Goal: Task Accomplishment & Management: Manage account settings

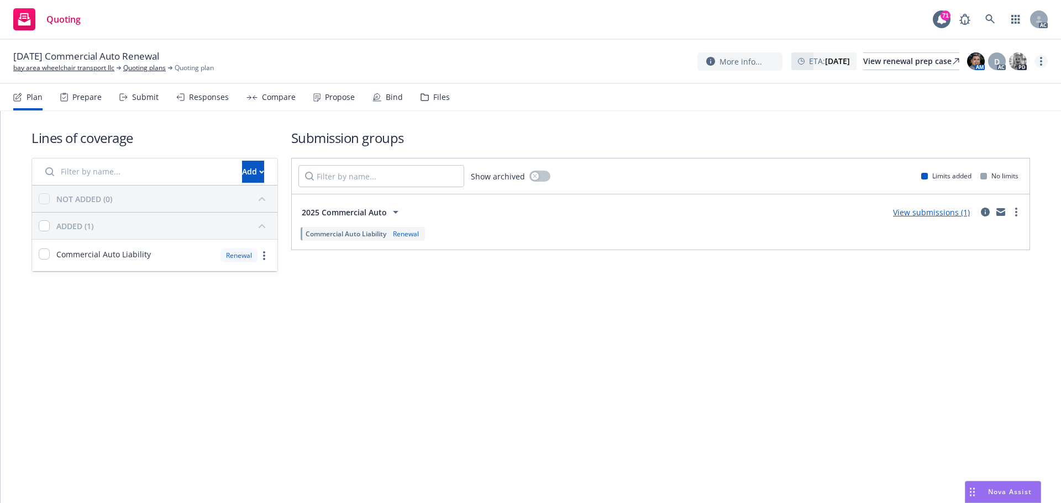
click at [1039, 63] on link "more" at bounding box center [1041, 61] width 13 height 13
click at [991, 83] on link "Copy logging email" at bounding box center [985, 84] width 123 height 22
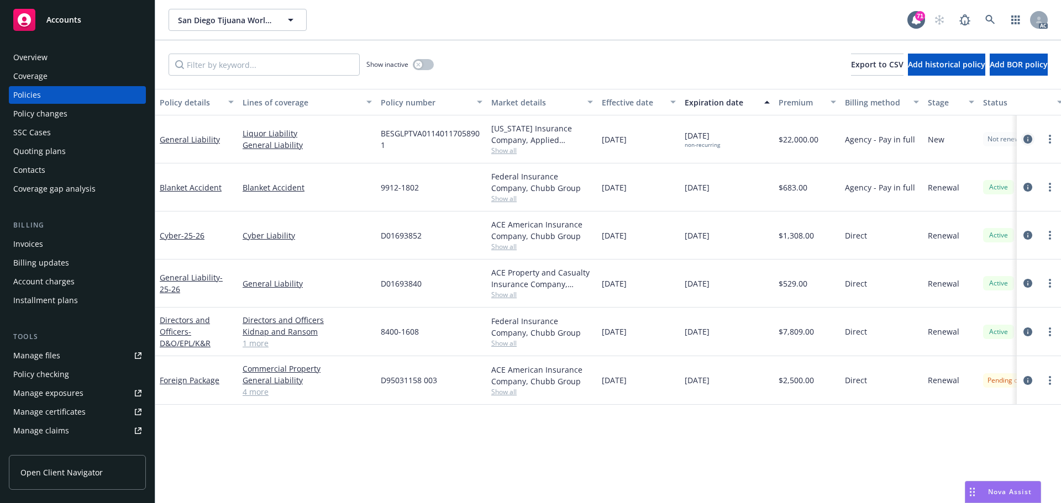
click at [1026, 141] on icon "circleInformation" at bounding box center [1027, 139] width 9 height 9
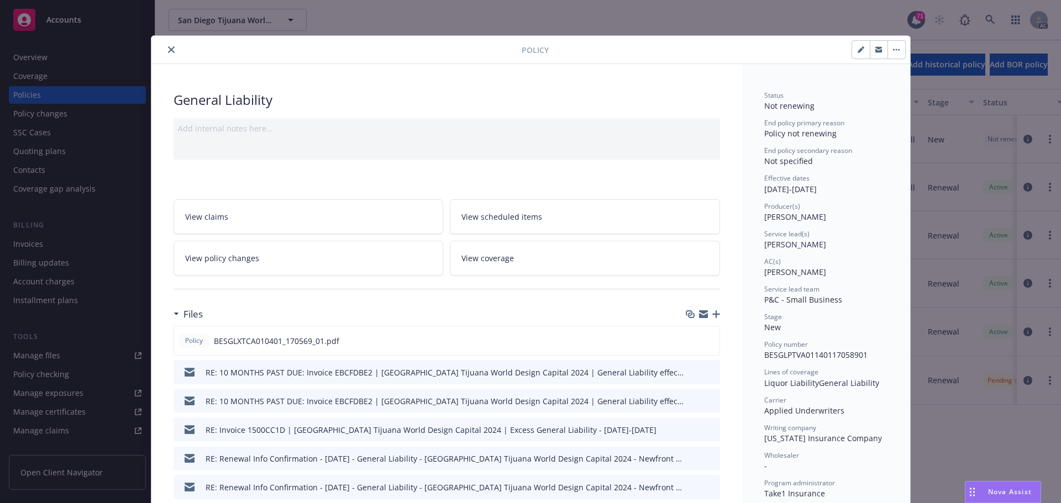
click at [165, 53] on button "close" at bounding box center [171, 49] width 13 height 13
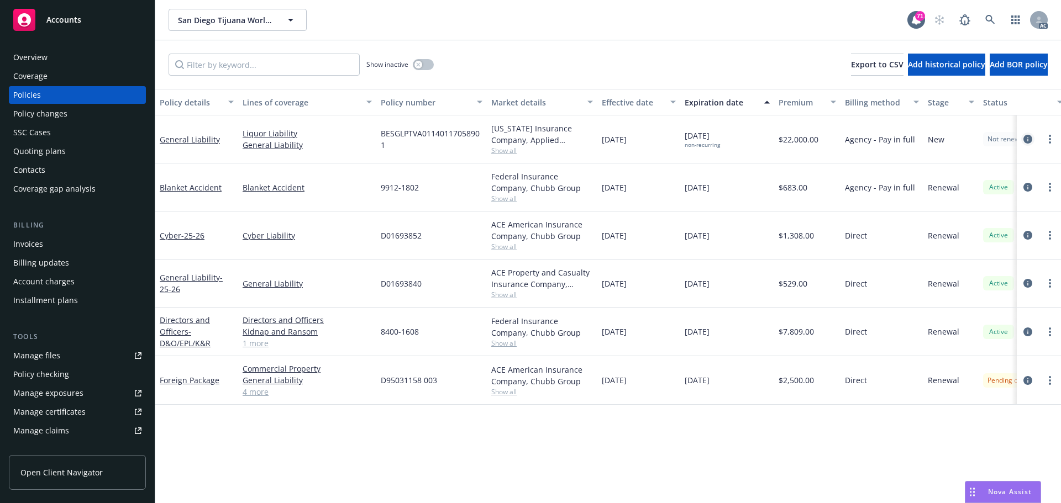
click at [1026, 141] on icon "circleInformation" at bounding box center [1027, 139] width 9 height 9
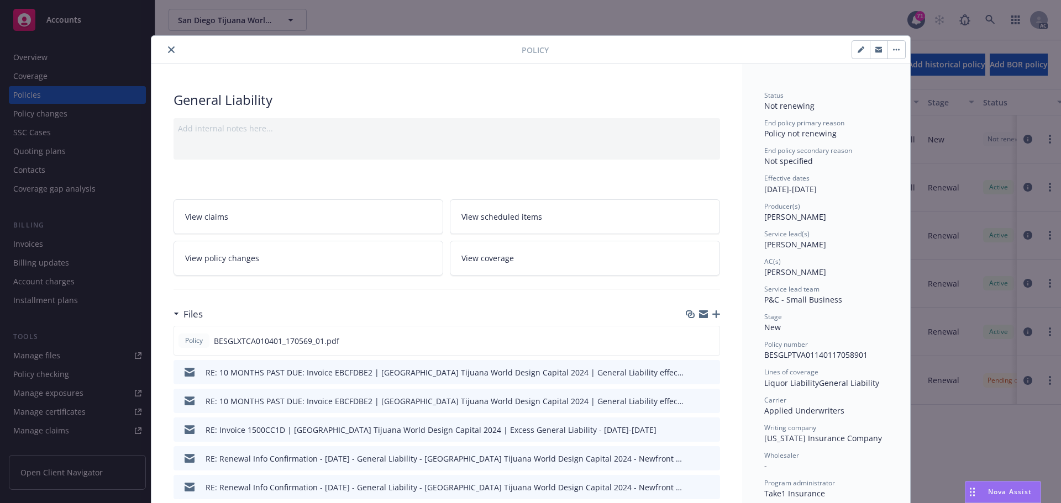
scroll to position [33, 0]
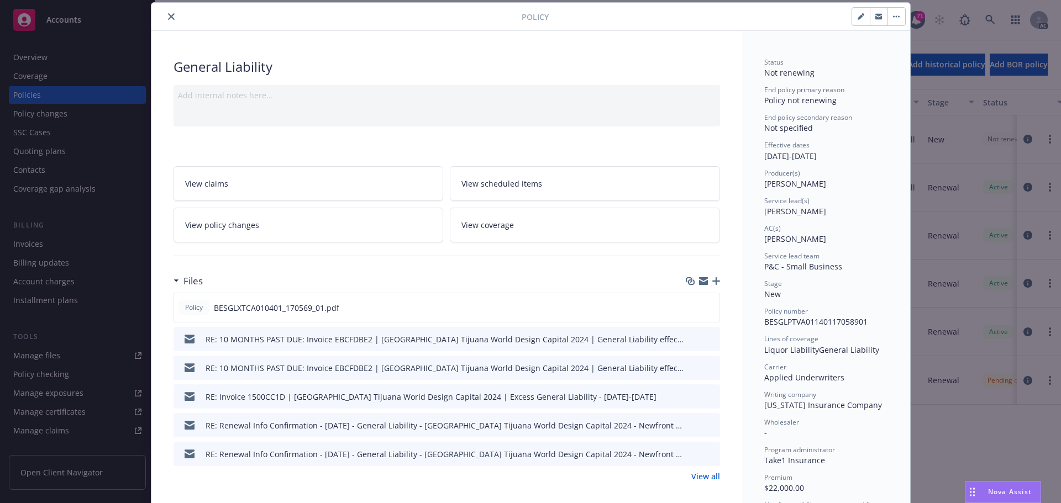
click at [168, 19] on icon "close" at bounding box center [171, 16] width 7 height 7
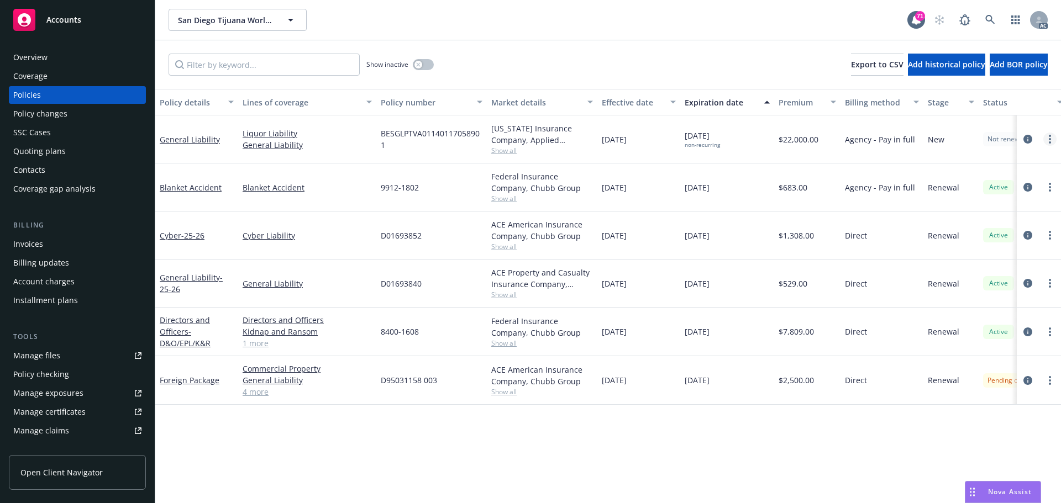
click at [1048, 141] on link "more" at bounding box center [1049, 139] width 13 height 13
click at [952, 299] on link "Copy logging email" at bounding box center [991, 295] width 130 height 22
click at [426, 70] on button "button" at bounding box center [423, 64] width 21 height 11
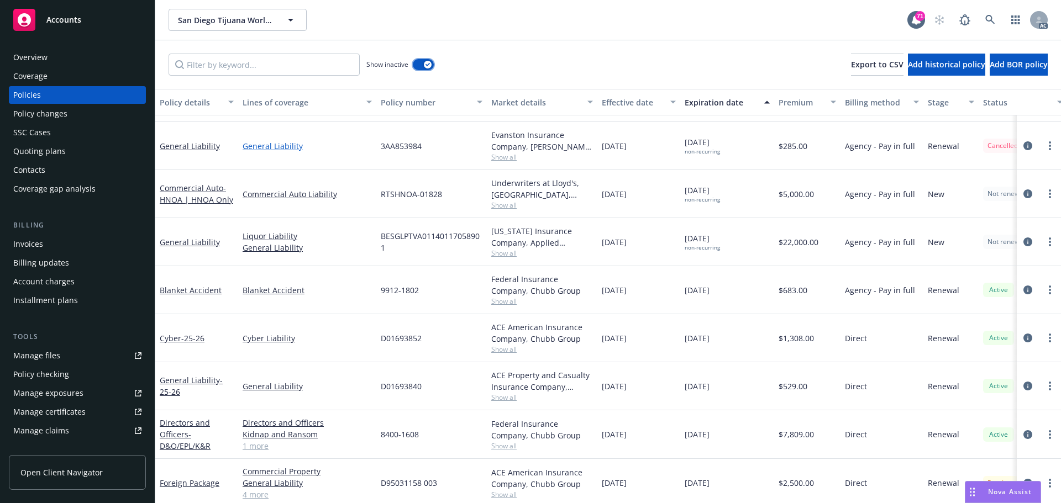
scroll to position [474, 0]
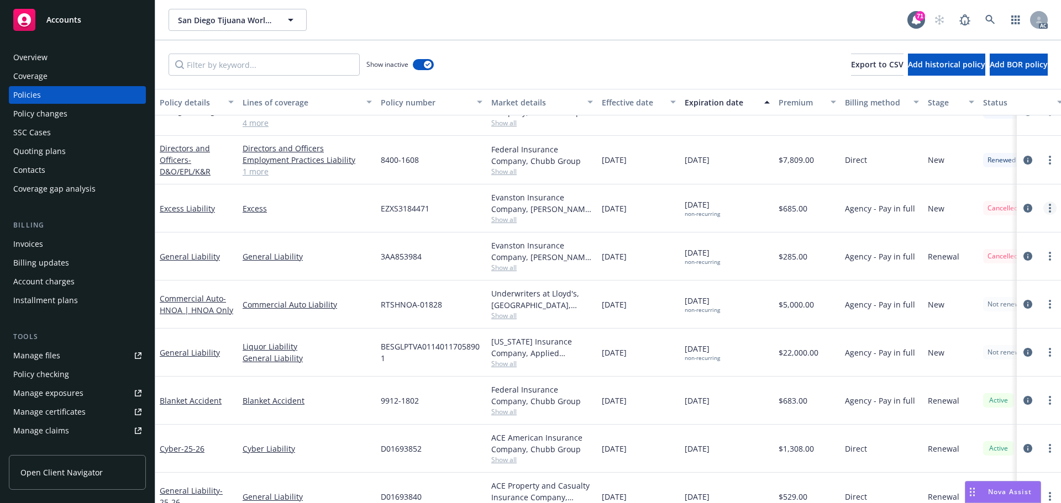
click at [1047, 211] on link "more" at bounding box center [1049, 208] width 13 height 13
click at [964, 366] on link "Copy logging email" at bounding box center [983, 364] width 130 height 22
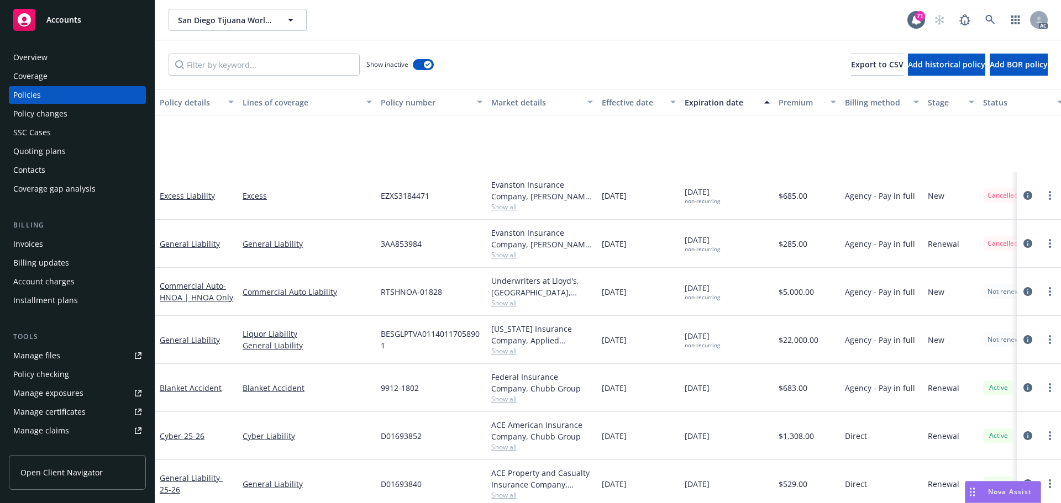
scroll to position [585, 0]
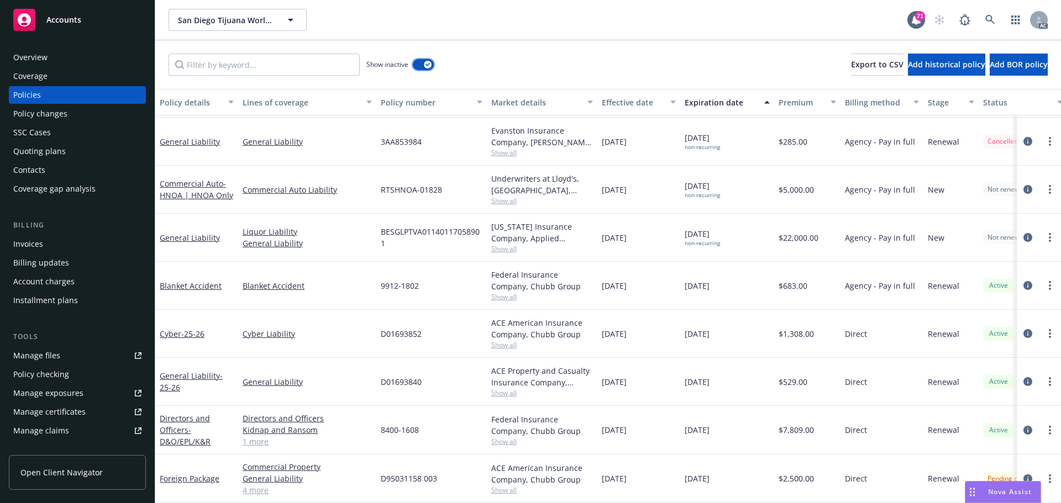
click at [427, 64] on icon "button" at bounding box center [428, 64] width 4 height 3
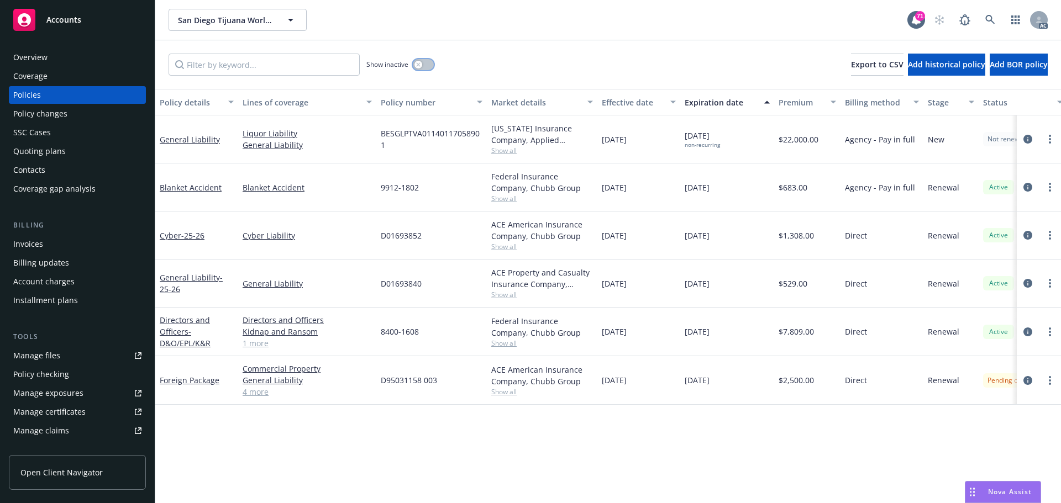
click at [426, 63] on button "button" at bounding box center [423, 64] width 21 height 11
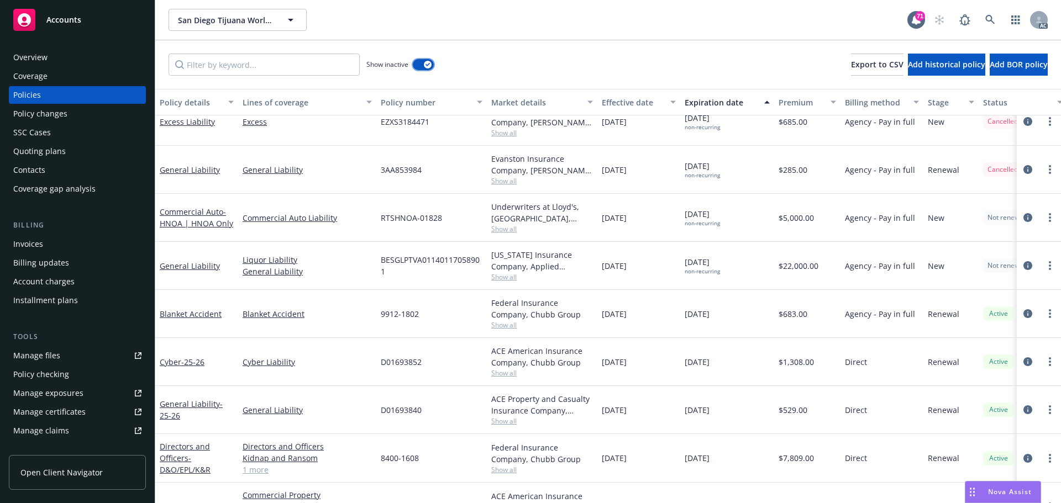
scroll to position [497, 0]
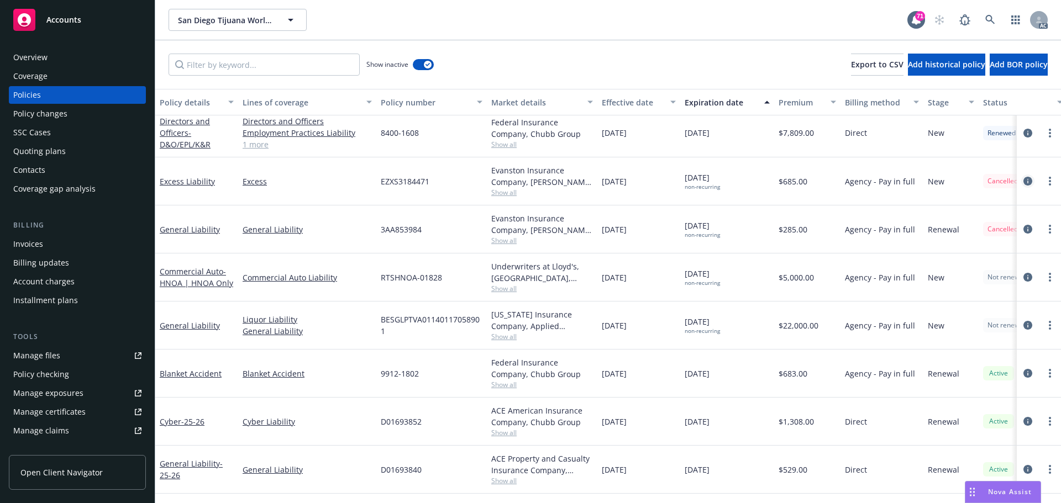
click at [1023, 181] on icon "circleInformation" at bounding box center [1027, 181] width 9 height 9
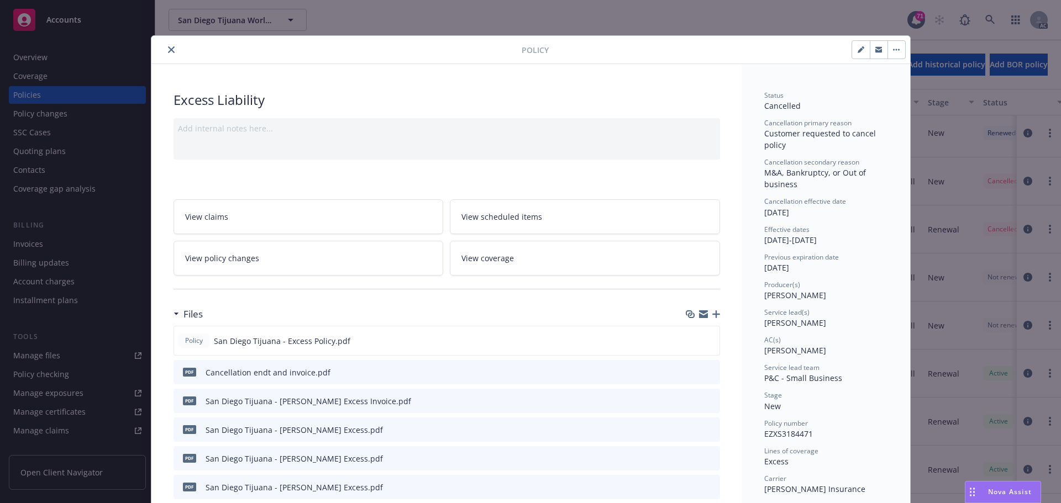
click at [168, 49] on icon "close" at bounding box center [171, 49] width 7 height 7
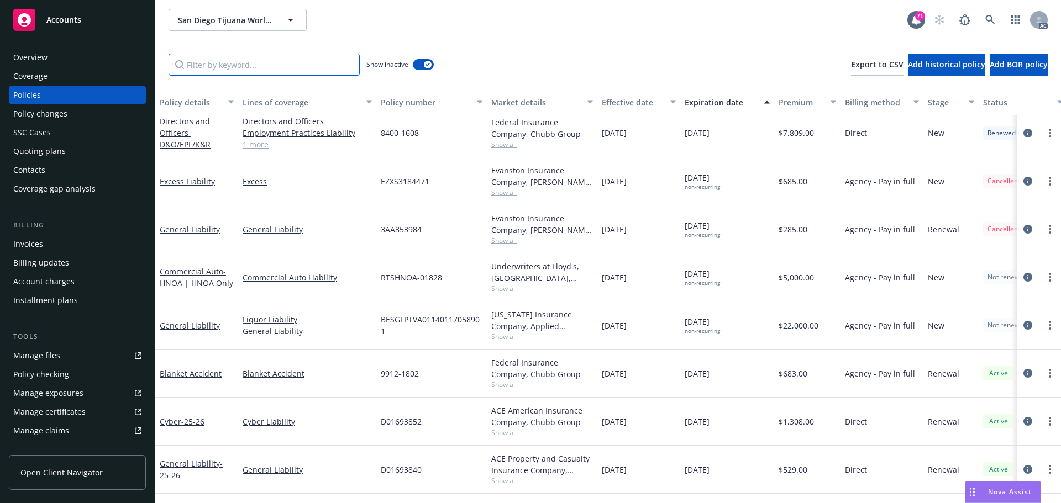
click at [272, 65] on input "Filter by keyword..." at bounding box center [264, 65] width 191 height 22
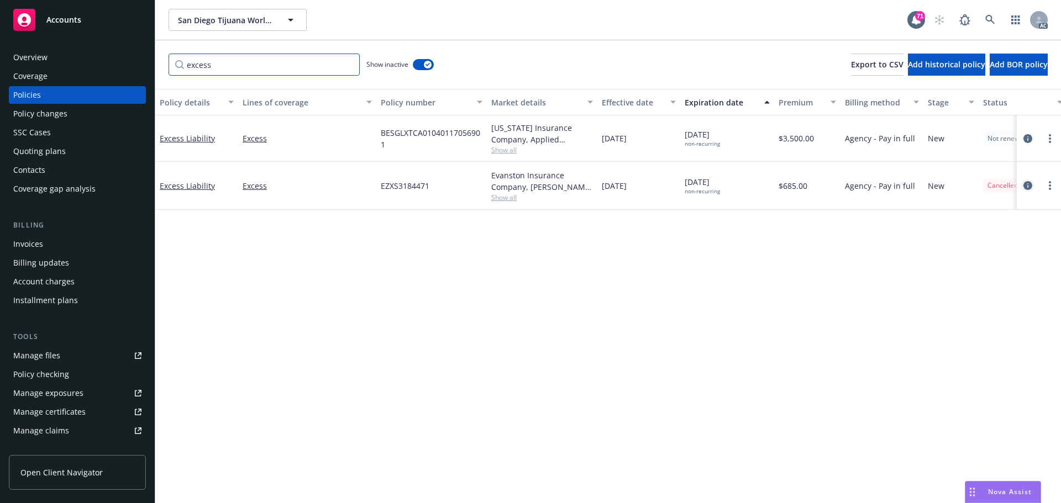
type input "excess"
click at [1027, 185] on icon "circleInformation" at bounding box center [1027, 185] width 9 height 9
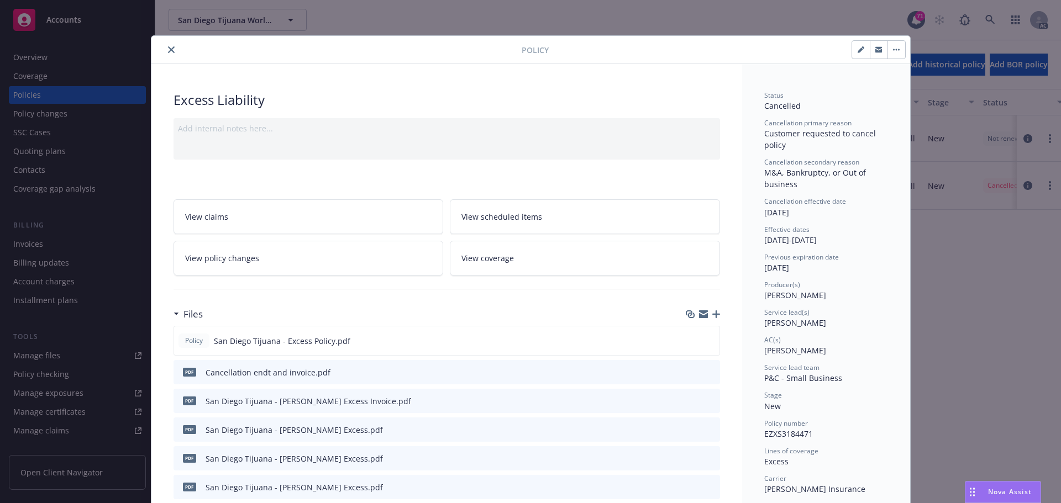
scroll to position [33, 0]
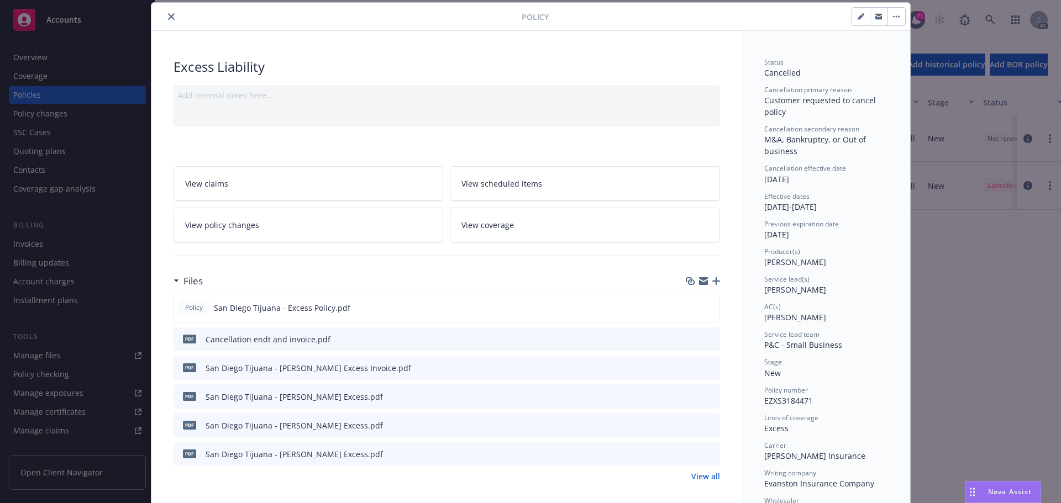
click at [168, 20] on button "close" at bounding box center [171, 16] width 13 height 13
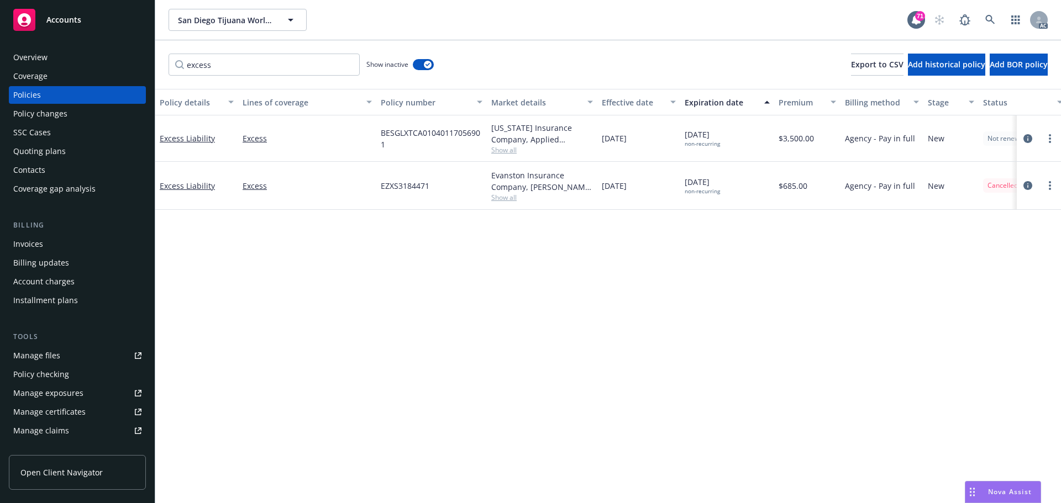
click at [733, 324] on div "Policy details Lines of coverage Policy number Market details Effective date Ex…" at bounding box center [608, 296] width 906 height 414
click at [1049, 138] on icon "more" at bounding box center [1050, 138] width 2 height 9
click at [962, 297] on link "Copy logging email" at bounding box center [991, 294] width 130 height 22
click at [491, 343] on div "Policy details Lines of coverage Policy number Market details Effective date Ex…" at bounding box center [608, 296] width 906 height 414
click at [485, 356] on div "Policy details Lines of coverage Policy number Market details Effective date Ex…" at bounding box center [608, 296] width 906 height 414
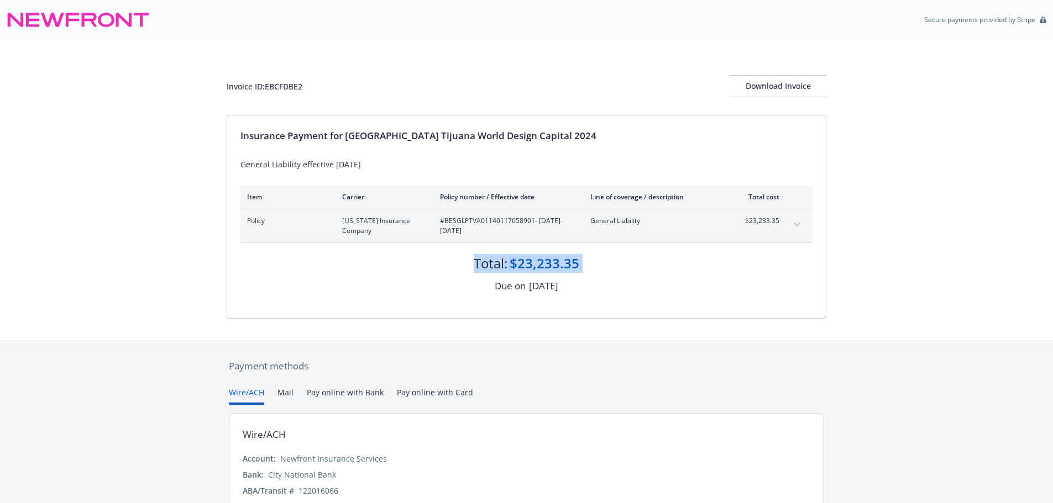
click at [41, 273] on div "Invoice ID: EBCFDBE2 Download Invoice Insurance Payment for San Diego Tijuana W…" at bounding box center [526, 190] width 1053 height 301
click at [82, 261] on div "Invoice ID: EBCFDBE2 Download Invoice Insurance Payment for San Diego Tijuana W…" at bounding box center [526, 190] width 1053 height 301
click at [797, 225] on icon "expand content" at bounding box center [797, 225] width 7 height 4
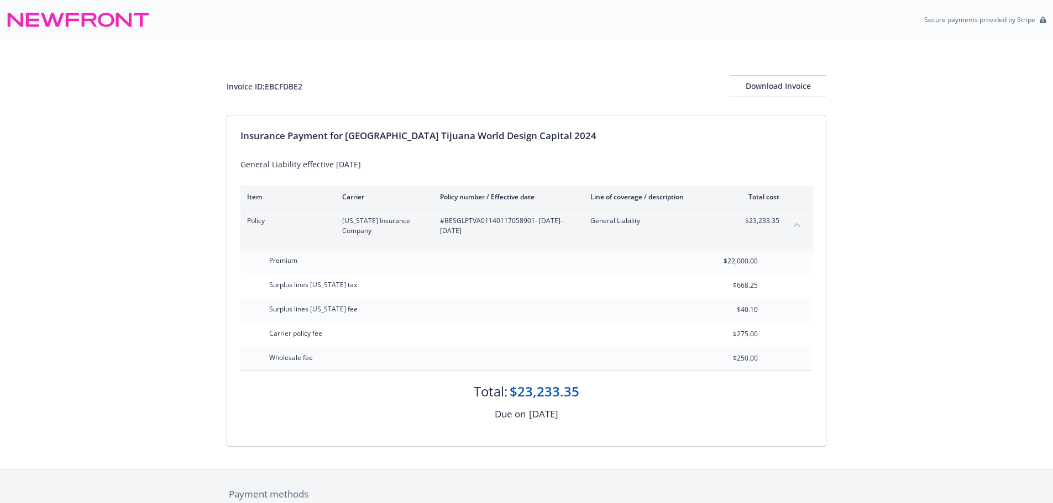
click at [797, 225] on icon "collapse content" at bounding box center [797, 225] width 7 height 4
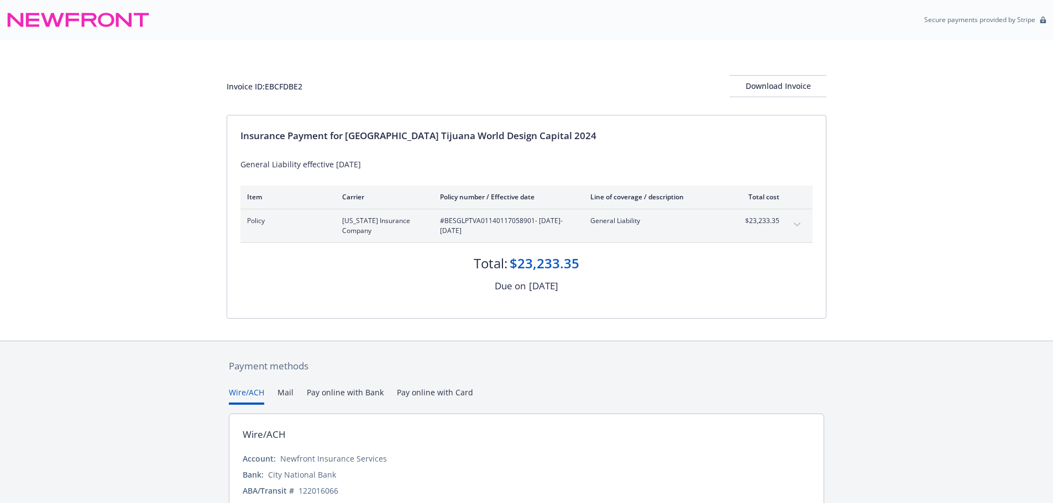
click at [907, 375] on div "Payment methods Wire/ACH Mail Pay online with Bank Pay online with Card Wire/AC…" at bounding box center [526, 455] width 1053 height 229
